Goal: Book appointment/travel/reservation

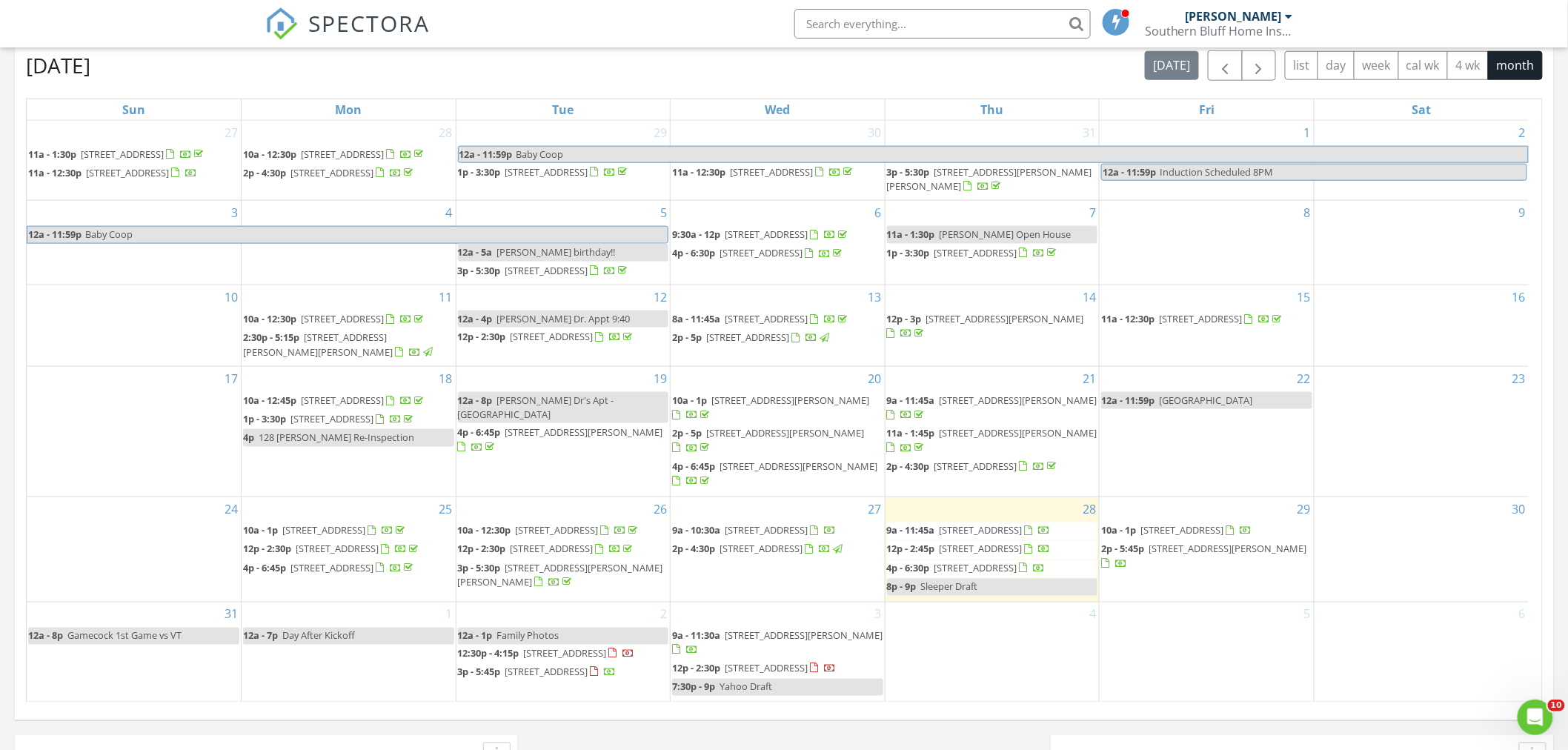
scroll to position [66, 0]
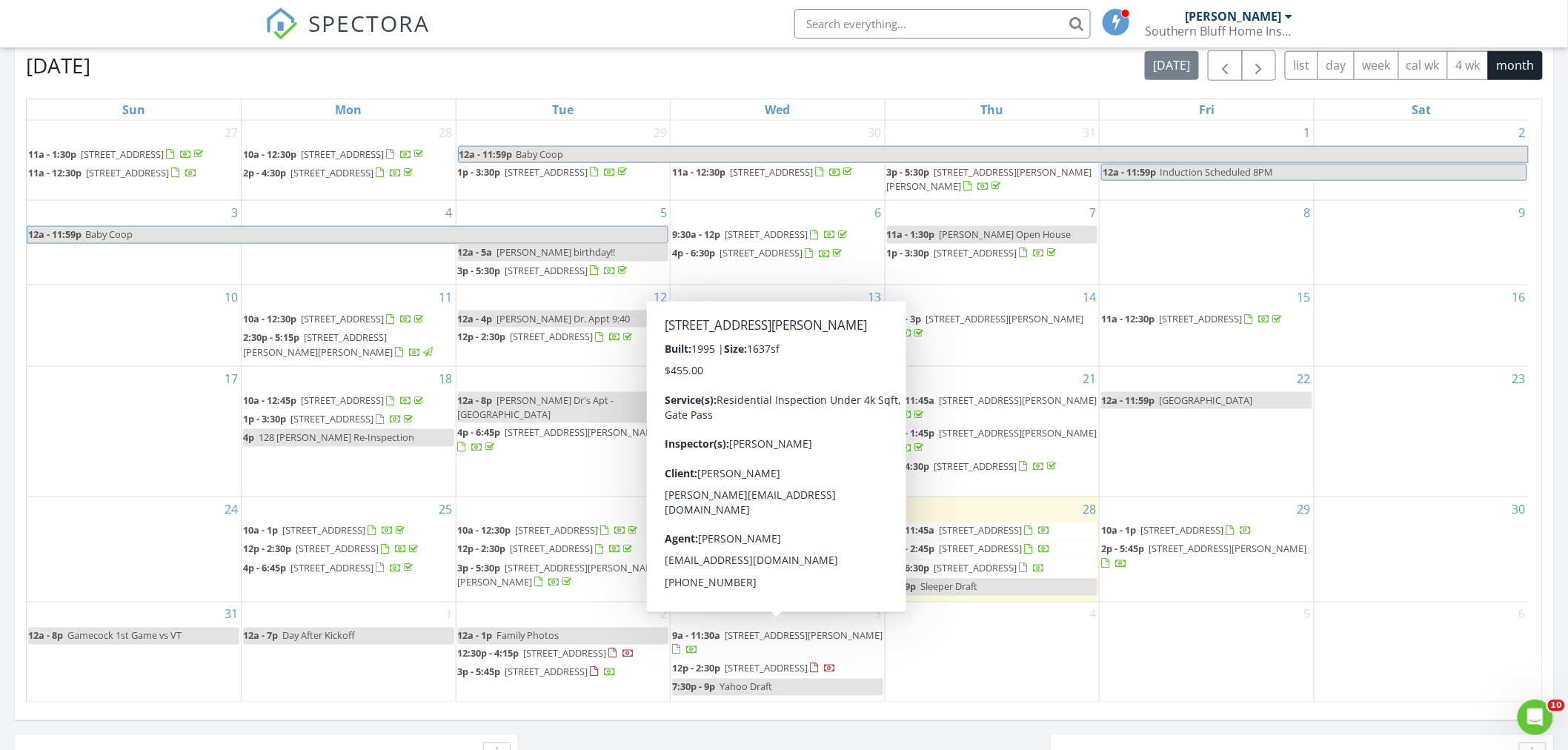
drag, startPoint x: 749, startPoint y: 617, endPoint x: 769, endPoint y: 626, distance: 21.9
click at [769, 629] on span "83 Padgett Dr, Bluffton 29909" at bounding box center [803, 635] width 158 height 13
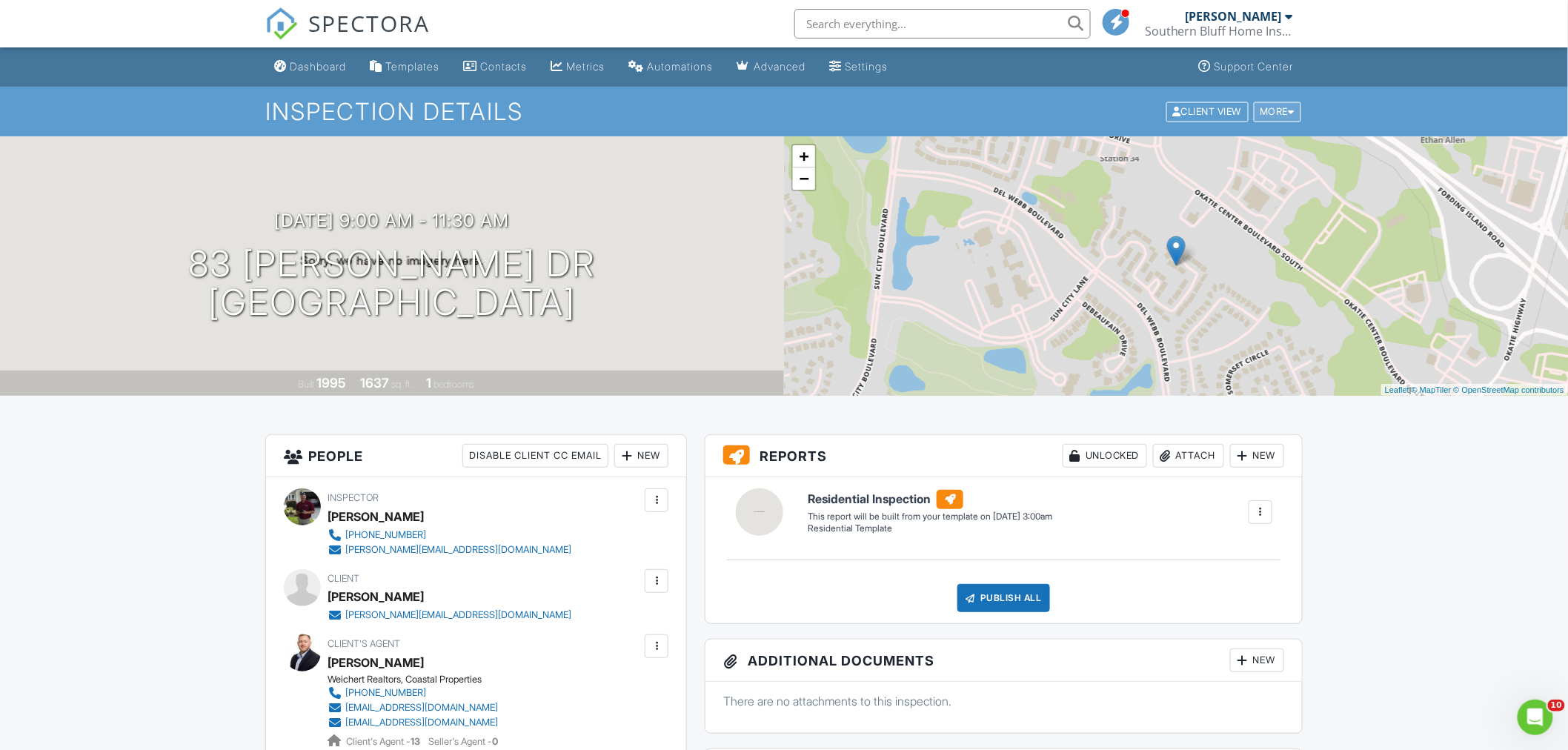
click at [1291, 116] on div "More" at bounding box center [1277, 112] width 48 height 20
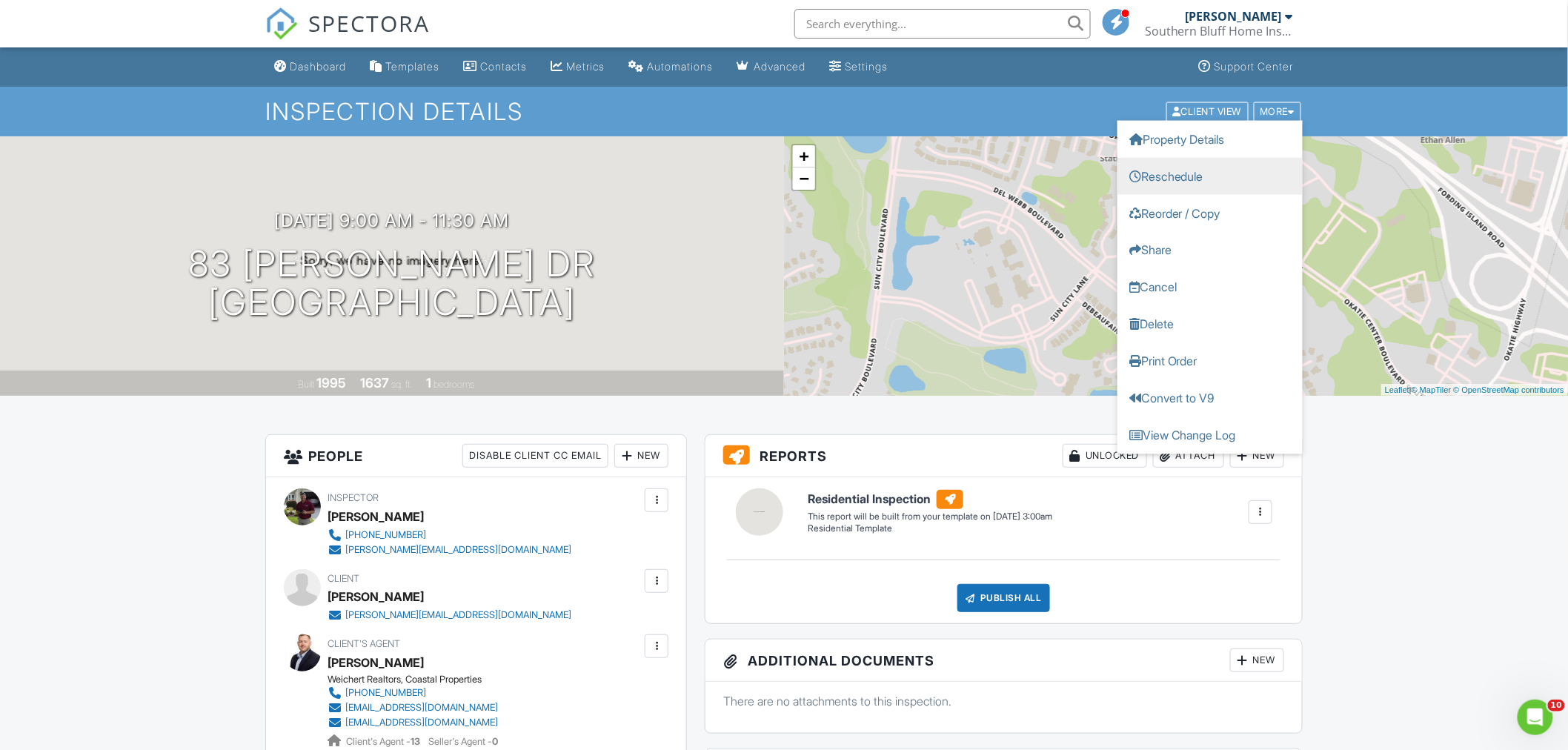
click at [1171, 170] on link "Reschedule" at bounding box center [1210, 176] width 186 height 37
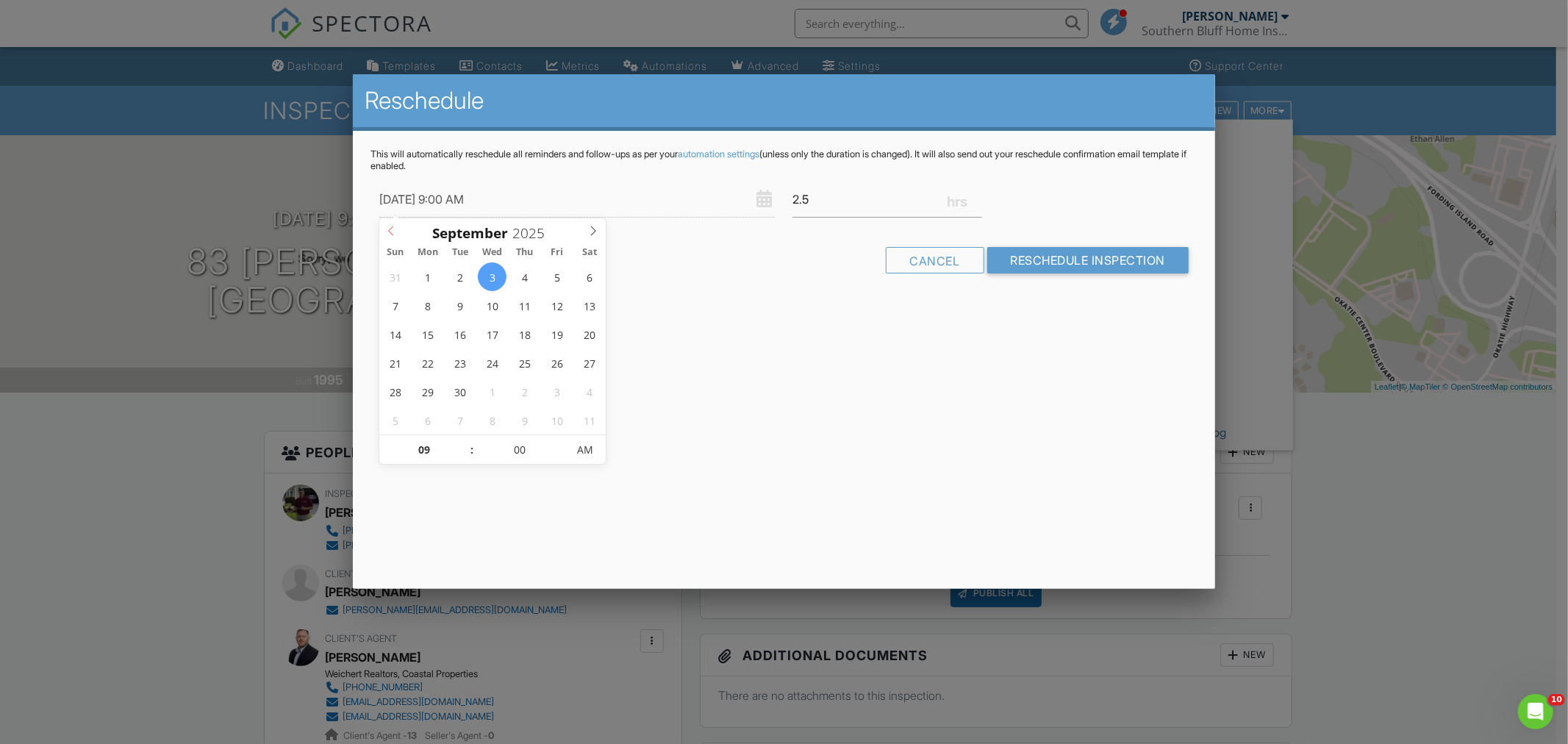
click at [384, 230] on span at bounding box center [392, 228] width 24 height 20
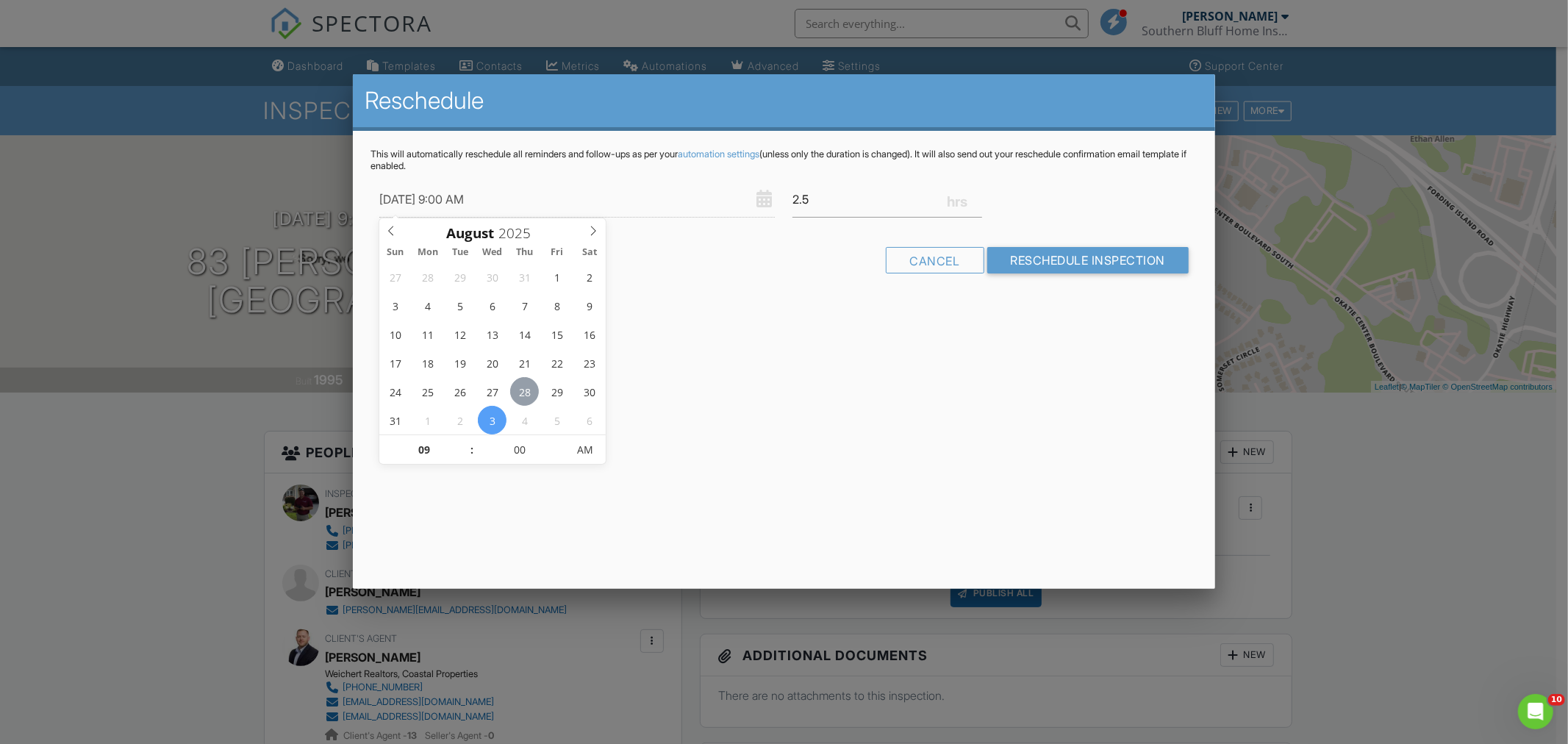
type input "08/28/2025 9:00 AM"
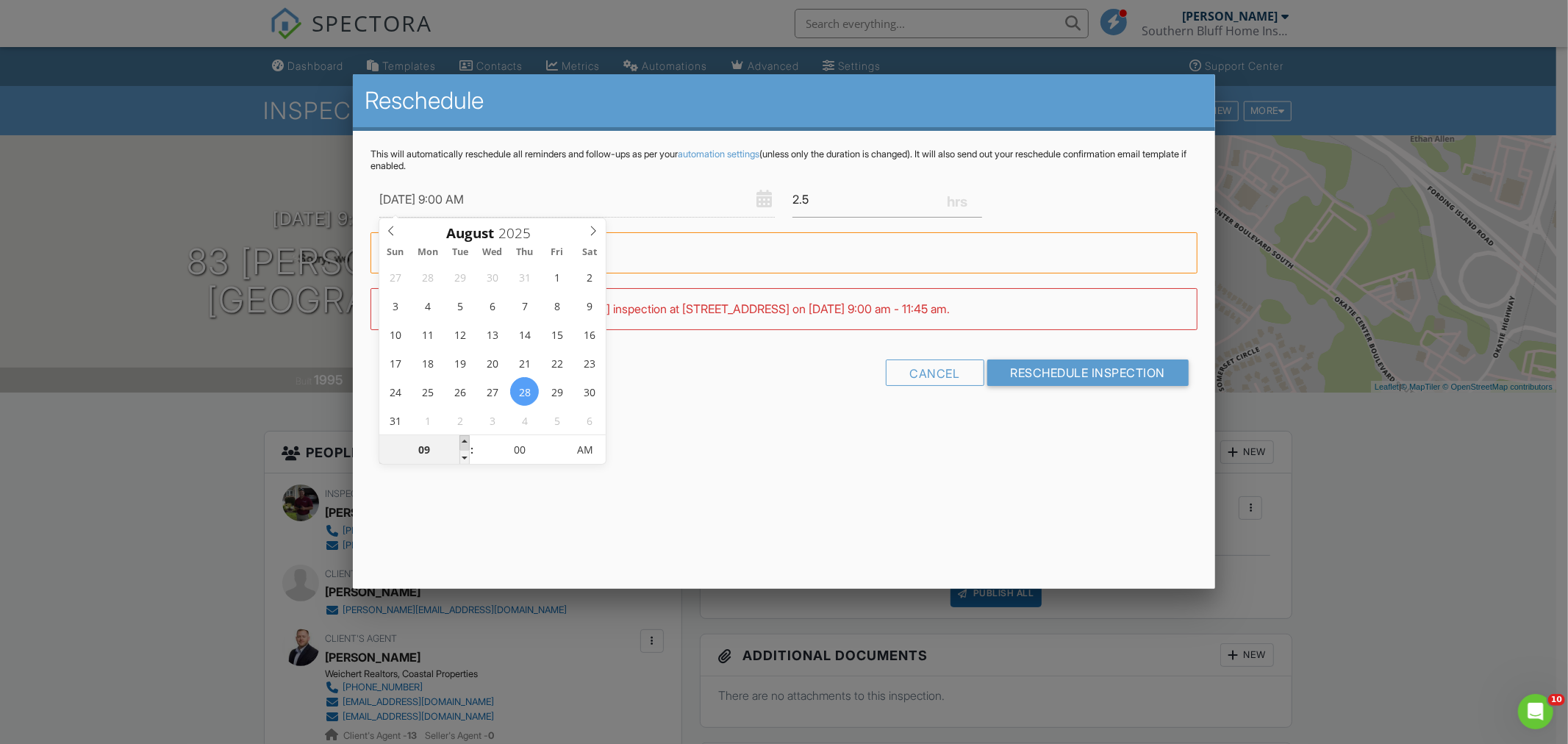
type input "10"
type input "08/28/2025 10:00 AM"
click at [461, 439] on span at bounding box center [465, 442] width 11 height 14
type input "11"
type input "08/28/2025 11:00 AM"
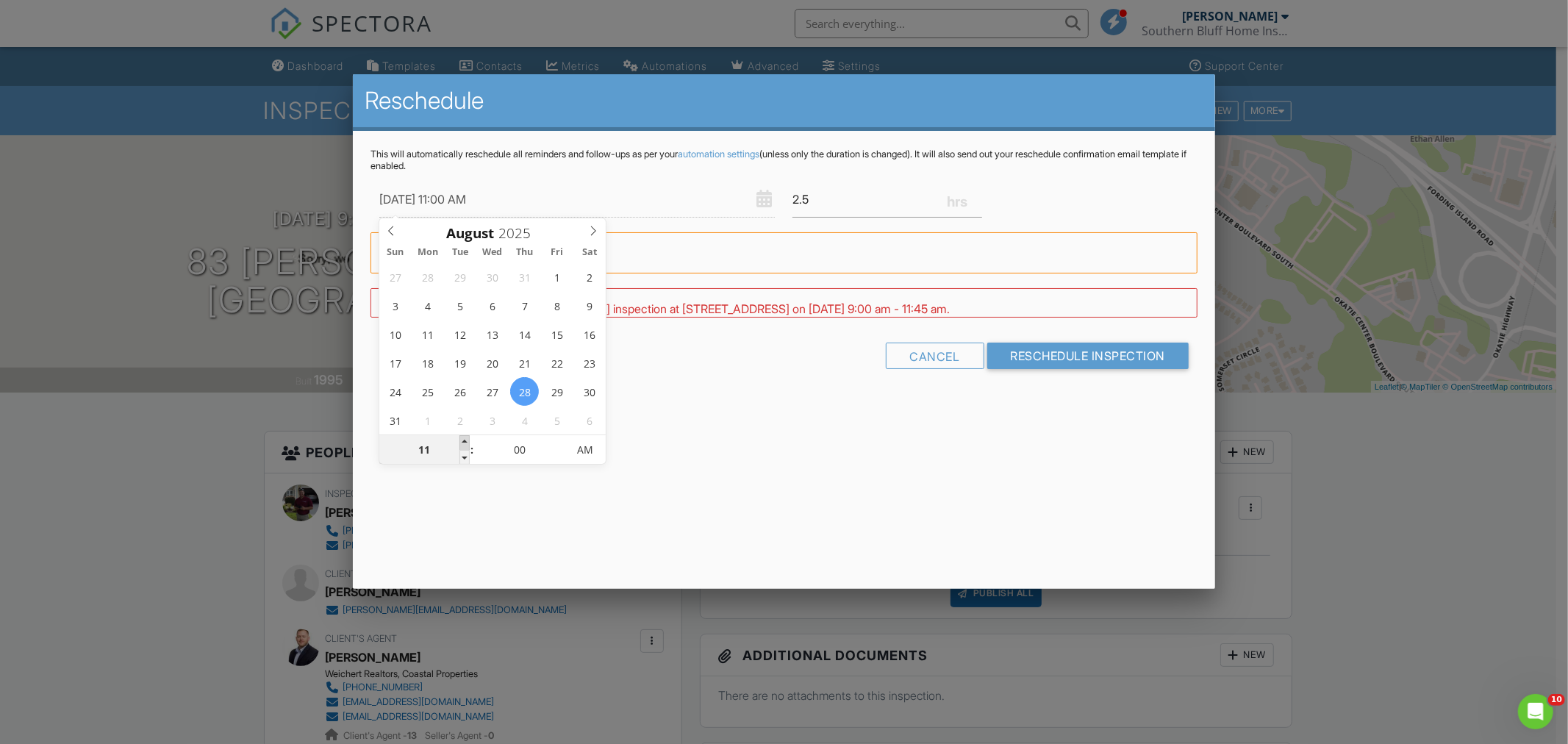
click at [464, 439] on span at bounding box center [465, 442] width 11 height 14
type input "12"
type input "08/28/2025 12:00 PM"
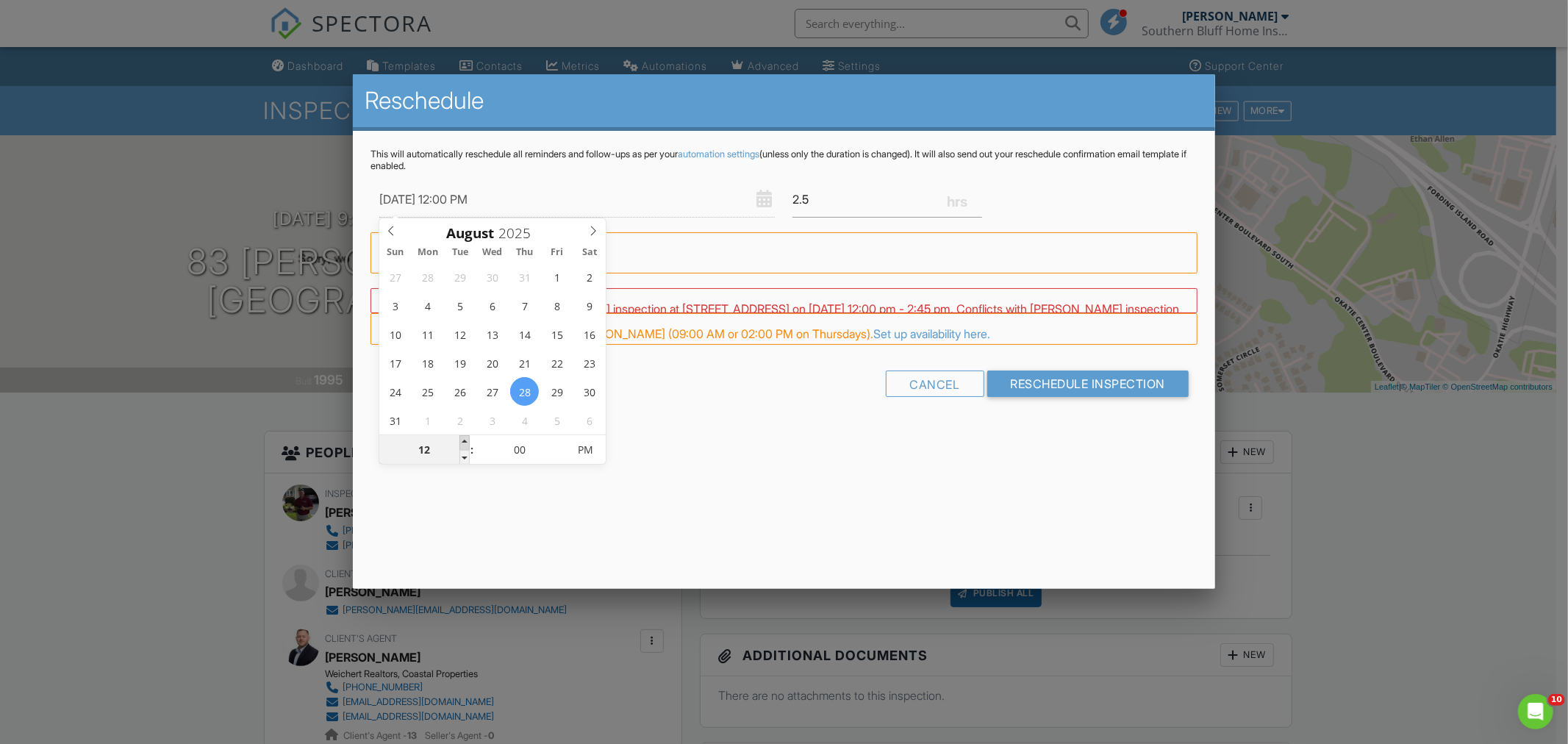
click at [464, 439] on span at bounding box center [465, 442] width 11 height 14
type input "01"
type input "08/28/2025 1:00 PM"
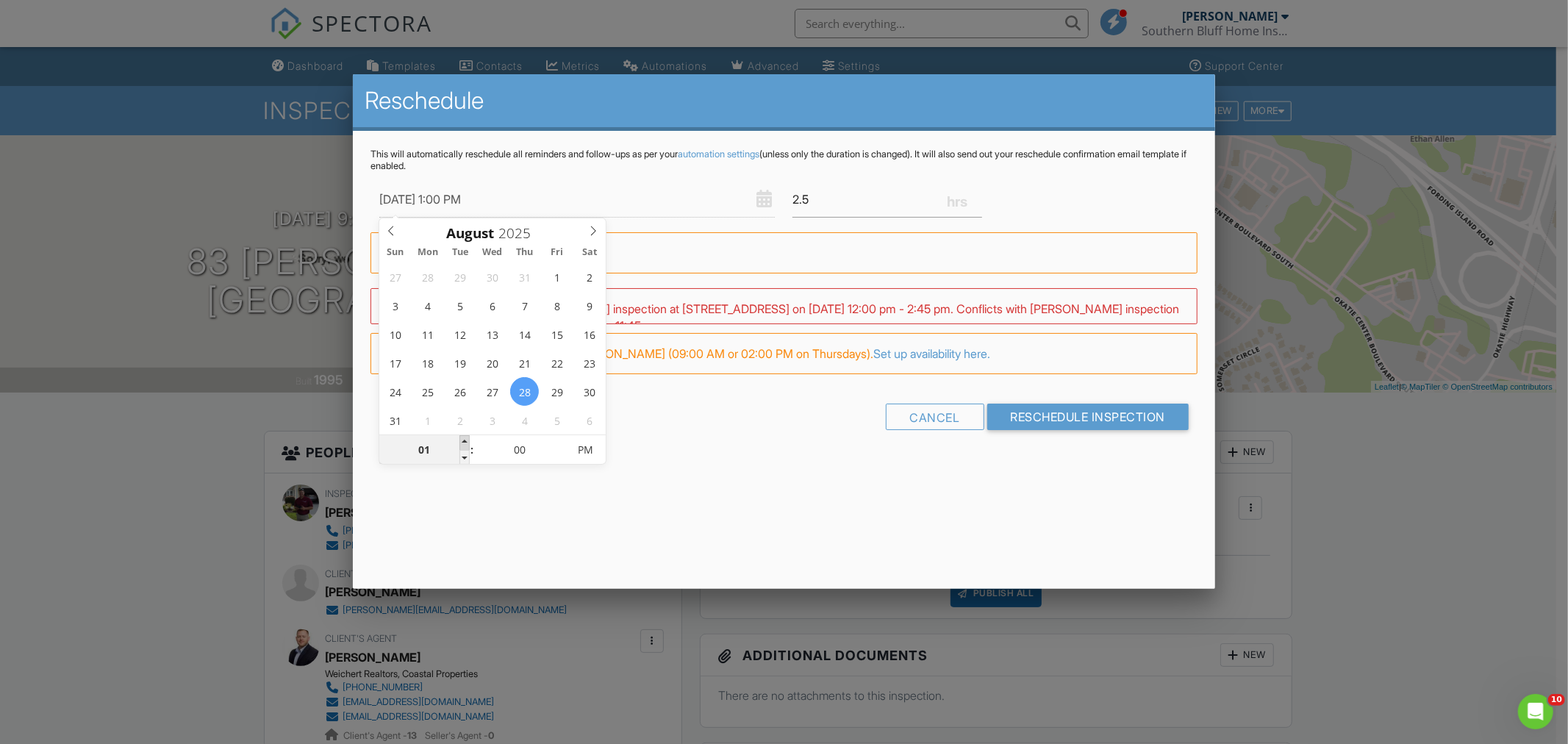
click at [464, 439] on span at bounding box center [465, 442] width 11 height 14
type input "02"
type input "08/28/2025 2:00 PM"
click at [464, 439] on span at bounding box center [465, 442] width 11 height 14
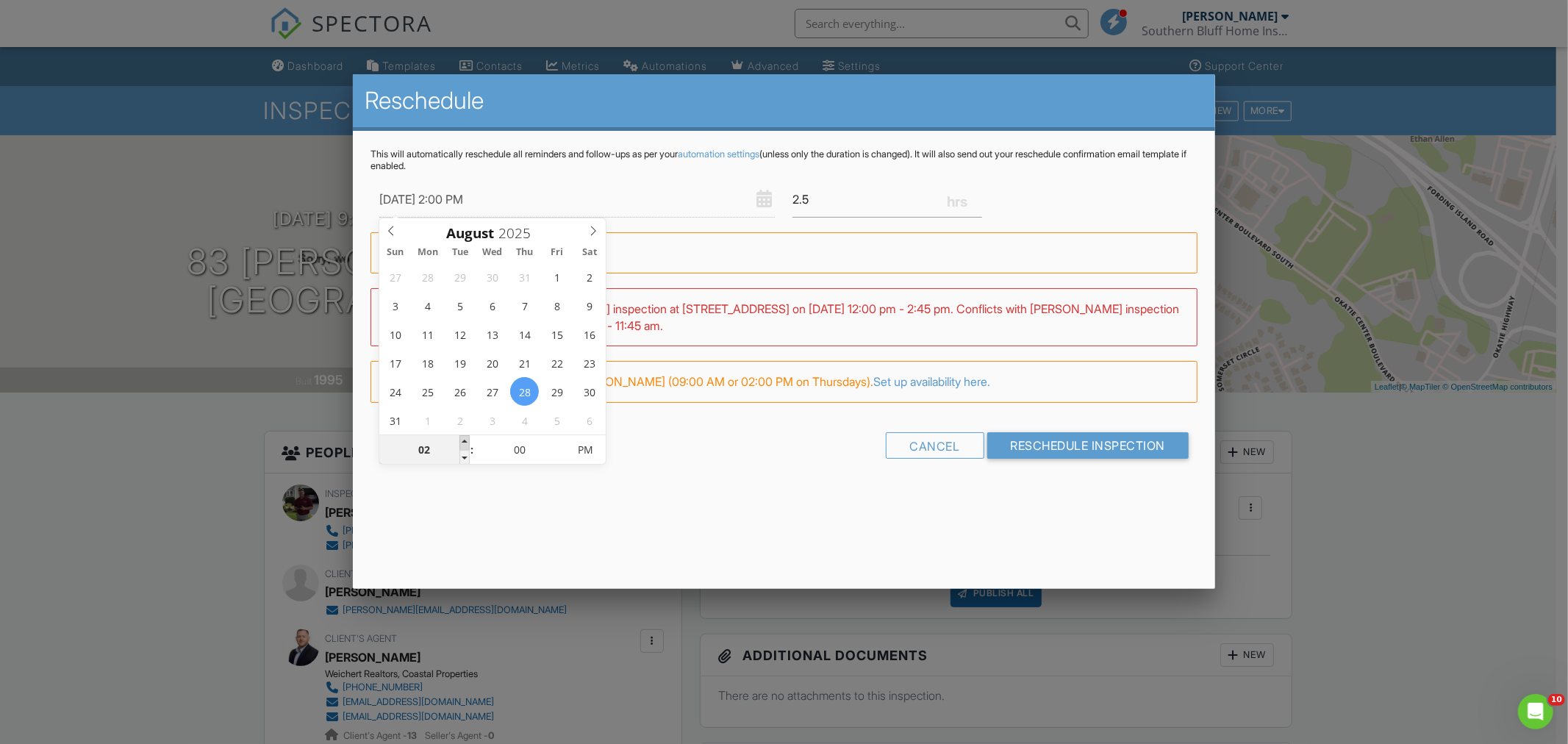
type input "03"
type input "[DATE] 3:00 PM"
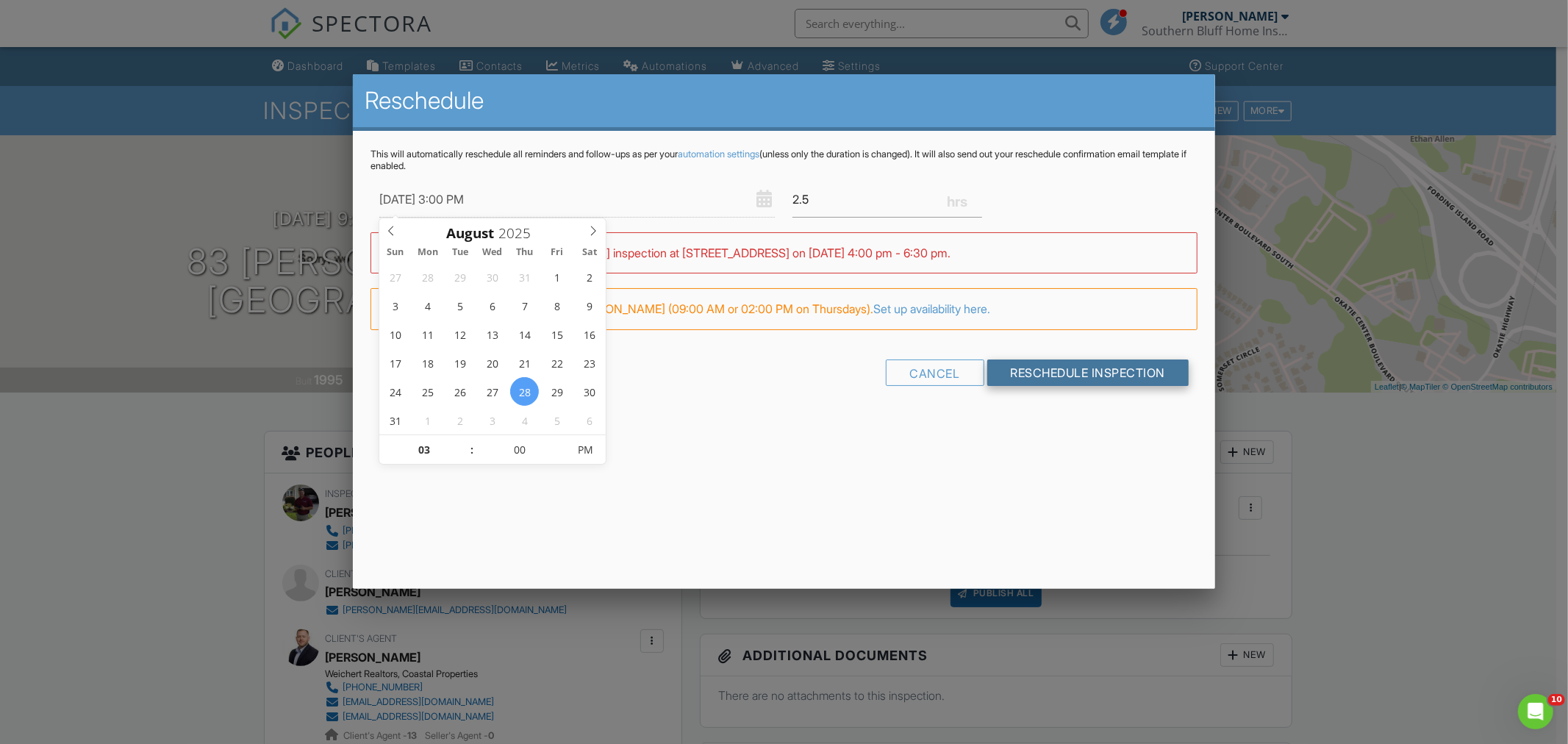
click at [1075, 370] on input "Reschedule Inspection" at bounding box center [1089, 373] width 202 height 27
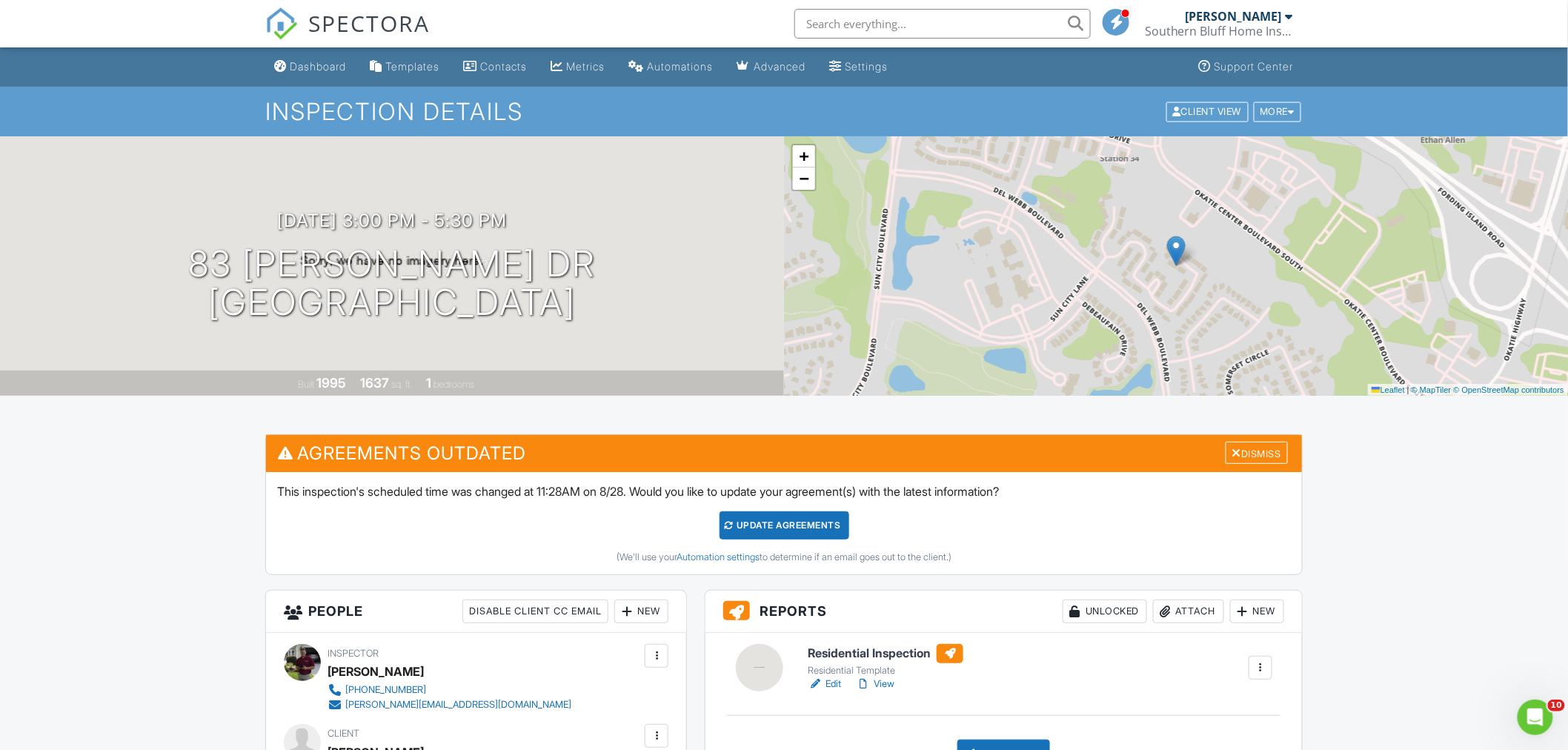
click at [348, 11] on span "SPECTORA" at bounding box center [369, 23] width 121 height 31
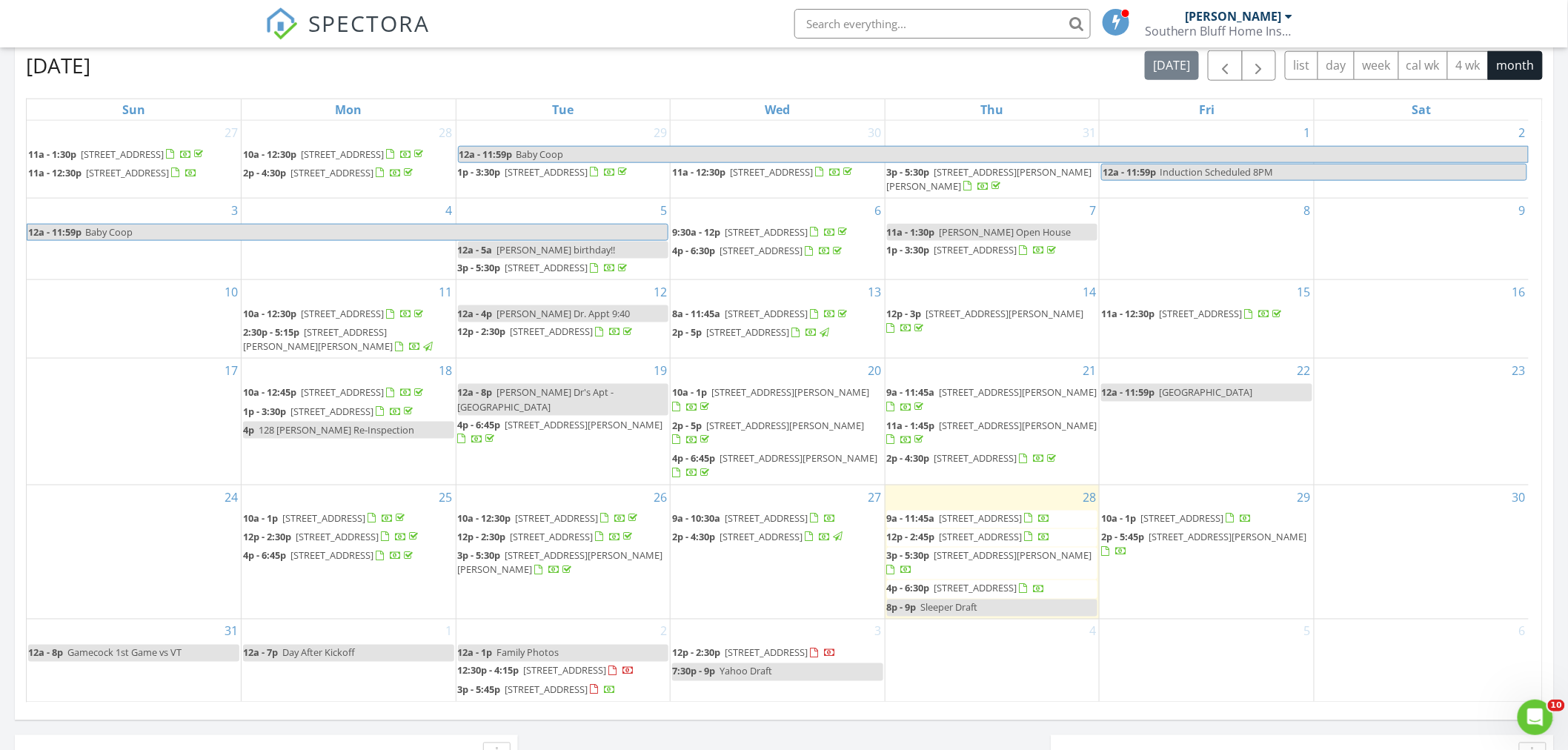
scroll to position [742, 0]
